Goal: Information Seeking & Learning: Learn about a topic

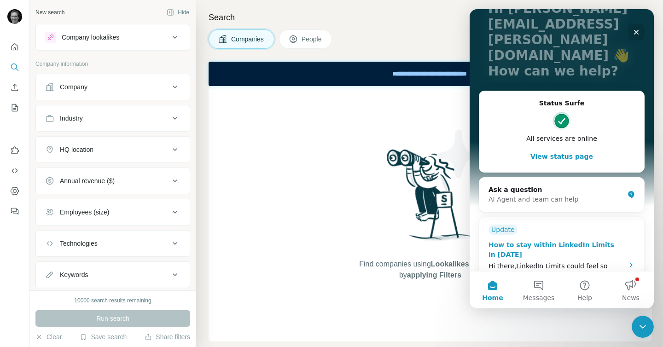
scroll to position [80, 0]
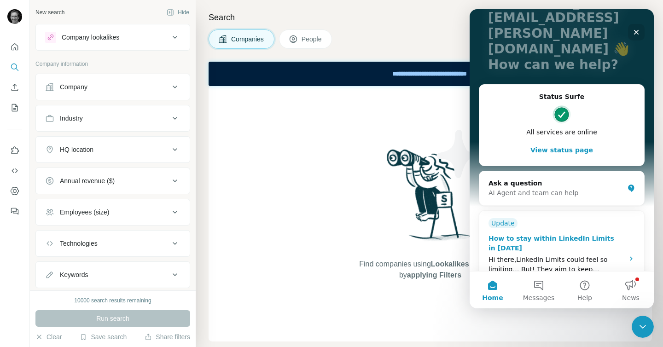
click at [592, 255] on div "Hi there,​LinkedIn Limits could feel so limiting… But! They aim to keep connect…" at bounding box center [554, 264] width 130 height 19
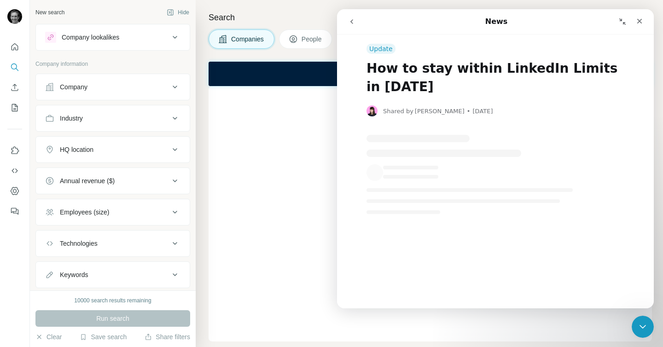
scroll to position [0, 0]
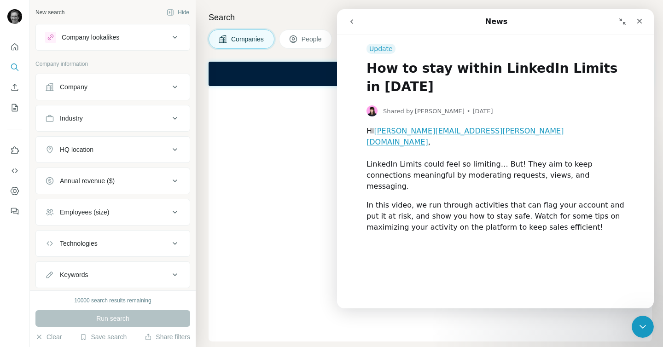
click at [385, 50] on div "Update" at bounding box center [381, 49] width 29 height 10
drag, startPoint x: 354, startPoint y: 24, endPoint x: 691, endPoint y: 34, distance: 337.4
click at [354, 24] on icon "go back" at bounding box center [351, 21] width 7 height 7
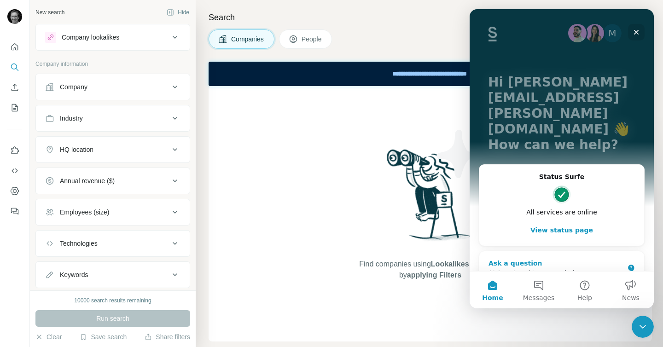
scroll to position [80, 0]
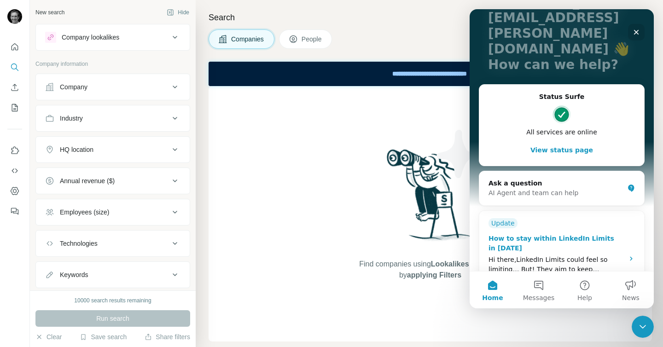
click at [528, 234] on div "How to stay within LinkedIn Limits in [DATE]" at bounding box center [554, 243] width 130 height 19
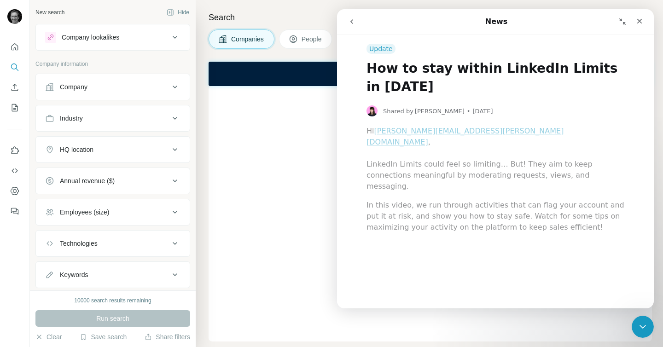
scroll to position [0, 0]
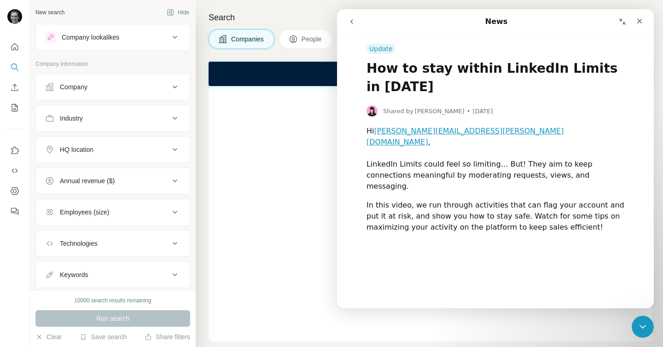
click at [454, 67] on h1 "How to stay within LinkedIn Limits in [DATE]" at bounding box center [496, 75] width 258 height 42
click at [623, 24] on icon "Collapse window" at bounding box center [623, 21] width 6 height 6
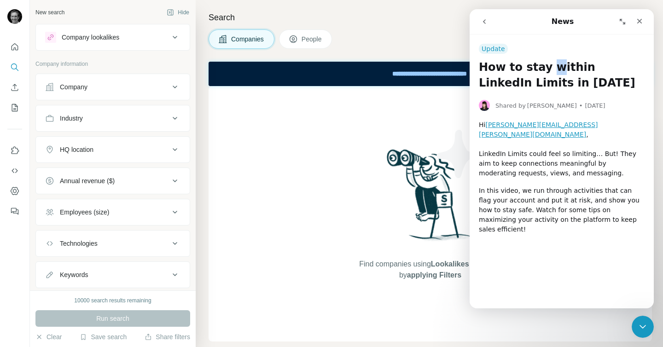
click at [623, 24] on icon "Expand window" at bounding box center [622, 21] width 7 height 7
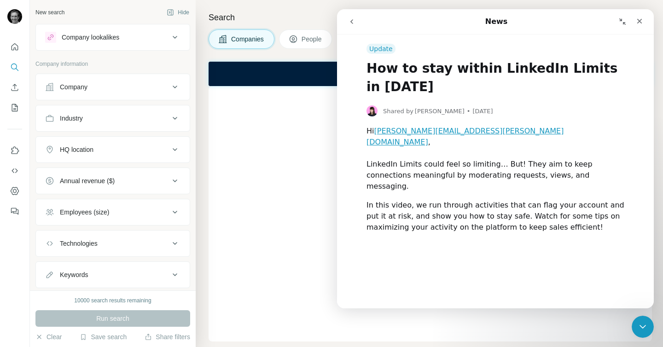
click at [486, 28] on h1 "News" at bounding box center [497, 21] width 26 height 15
click at [470, 76] on h1 "How to stay within LinkedIn Limits in [DATE]" at bounding box center [496, 75] width 258 height 42
click at [469, 201] on div "In this video, we run through activities that can flag your account and put it …" at bounding box center [496, 222] width 258 height 44
click at [481, 213] on div "In this video, we run through activities that can flag your account and put it …" at bounding box center [496, 222] width 258 height 44
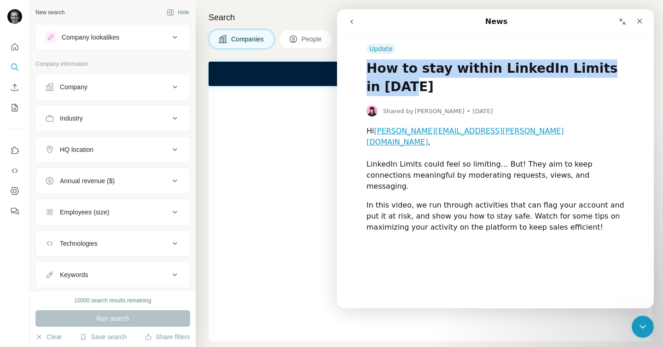
drag, startPoint x: 368, startPoint y: 67, endPoint x: 429, endPoint y: 87, distance: 64.4
click at [429, 87] on h1 "How to stay within LinkedIn Limits in [DATE]" at bounding box center [496, 75] width 258 height 42
copy h1 "How to stay within LinkedIn Limits in [DATE]"
